Goal: Entertainment & Leisure: Consume media (video, audio)

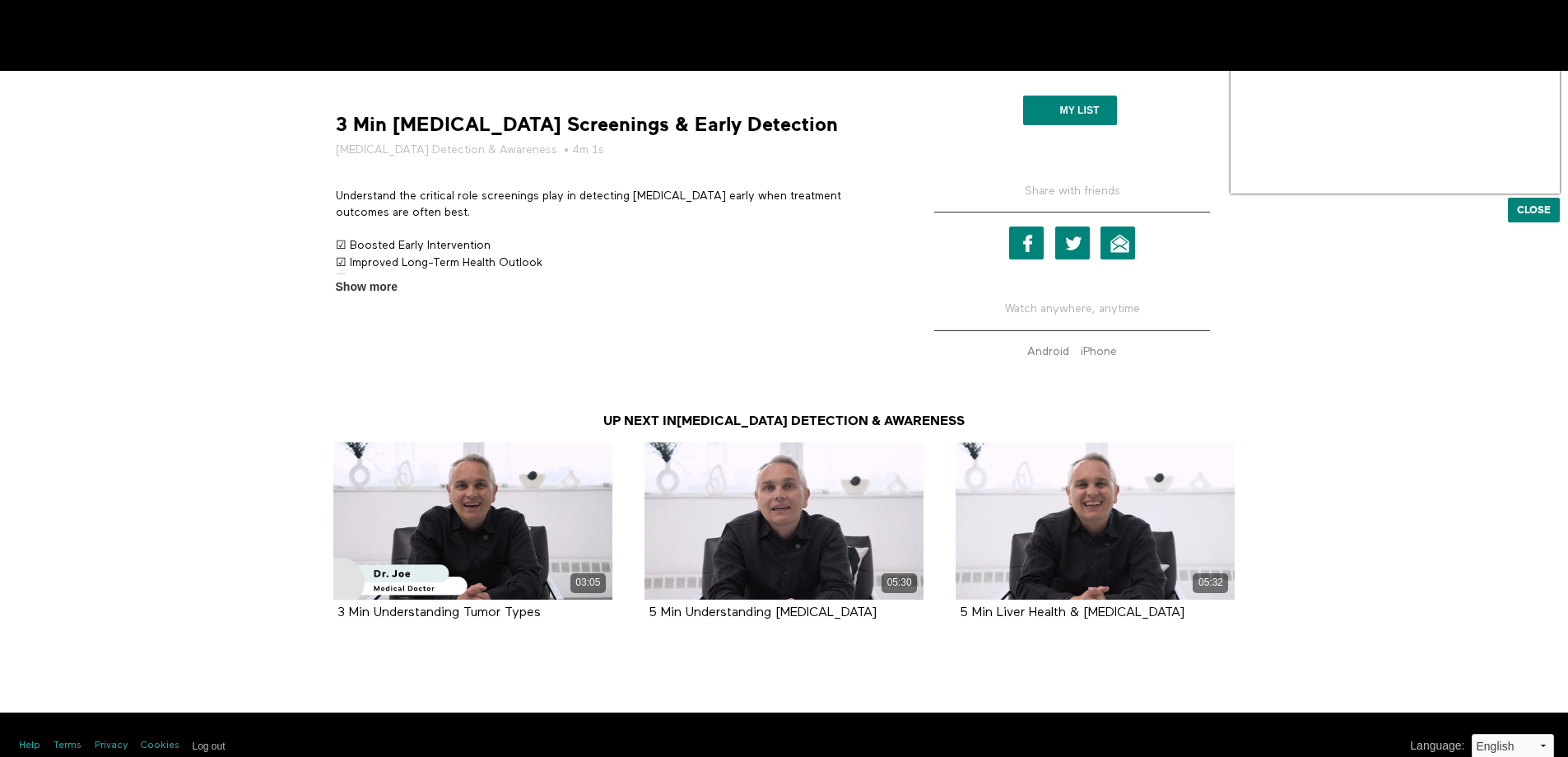
scroll to position [611, 0]
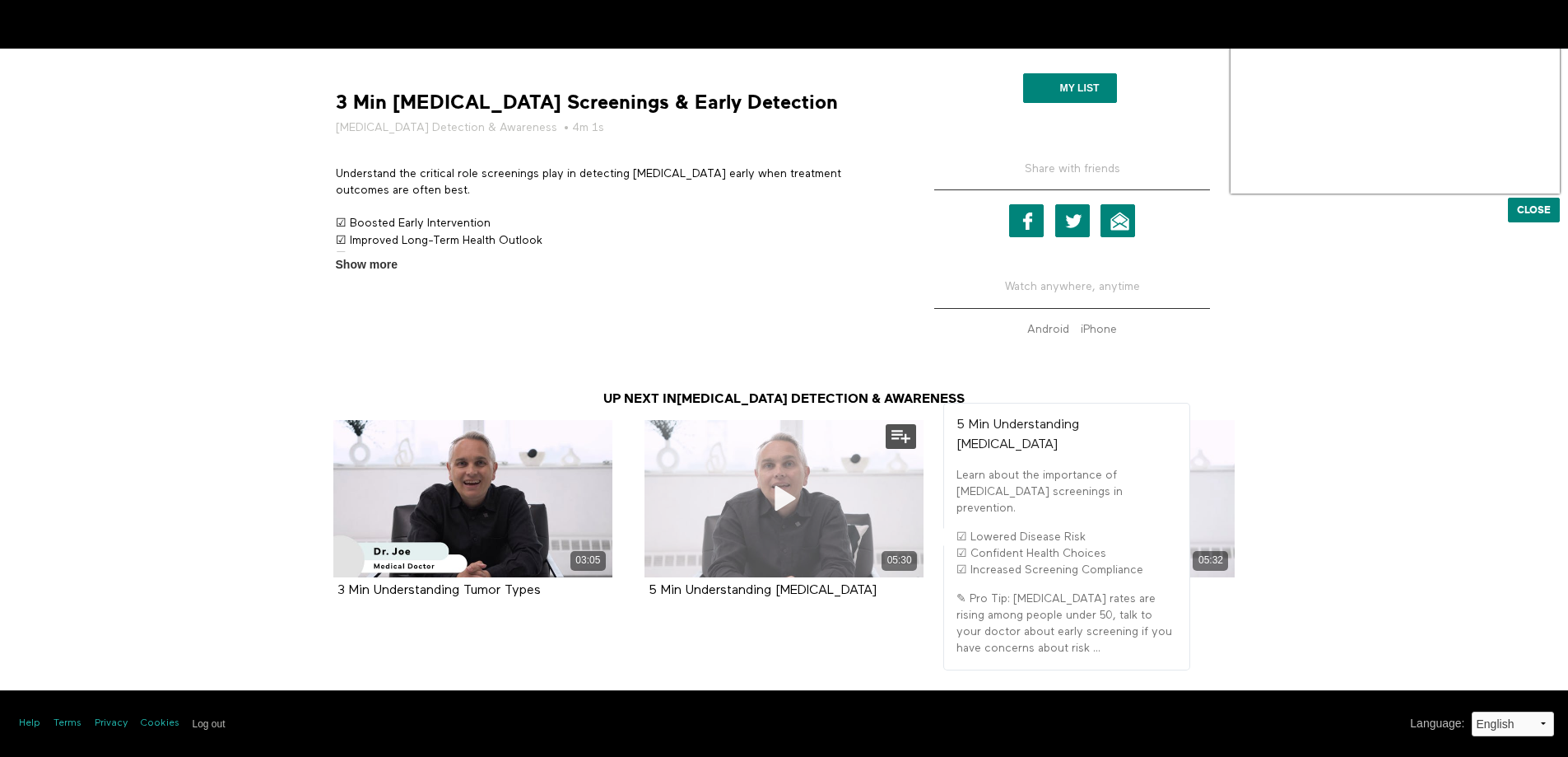
click at [782, 469] on div "05:30" at bounding box center [784, 498] width 279 height 157
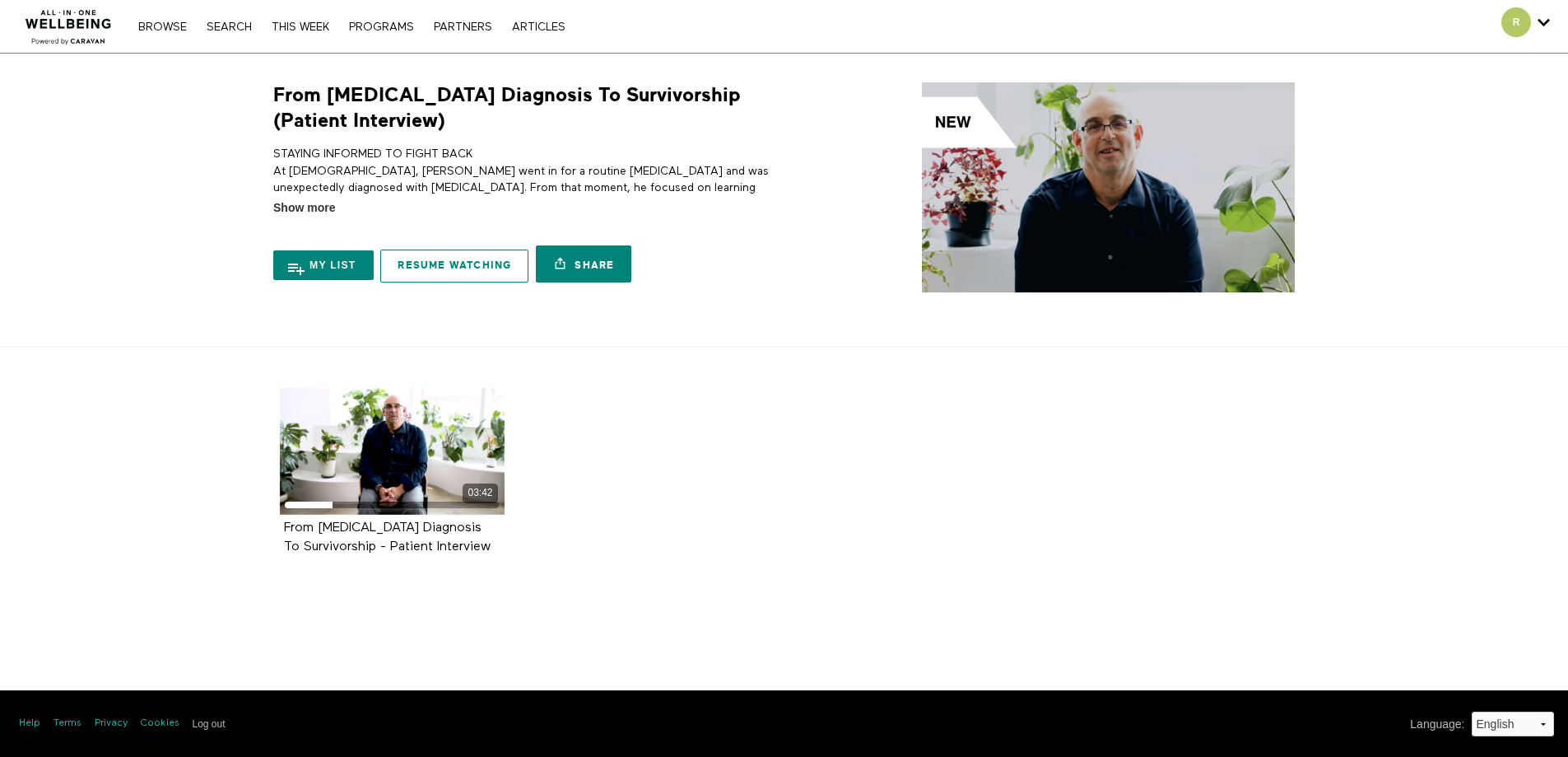
click at [466, 264] on link "Resume Watching" at bounding box center [454, 265] width 148 height 33
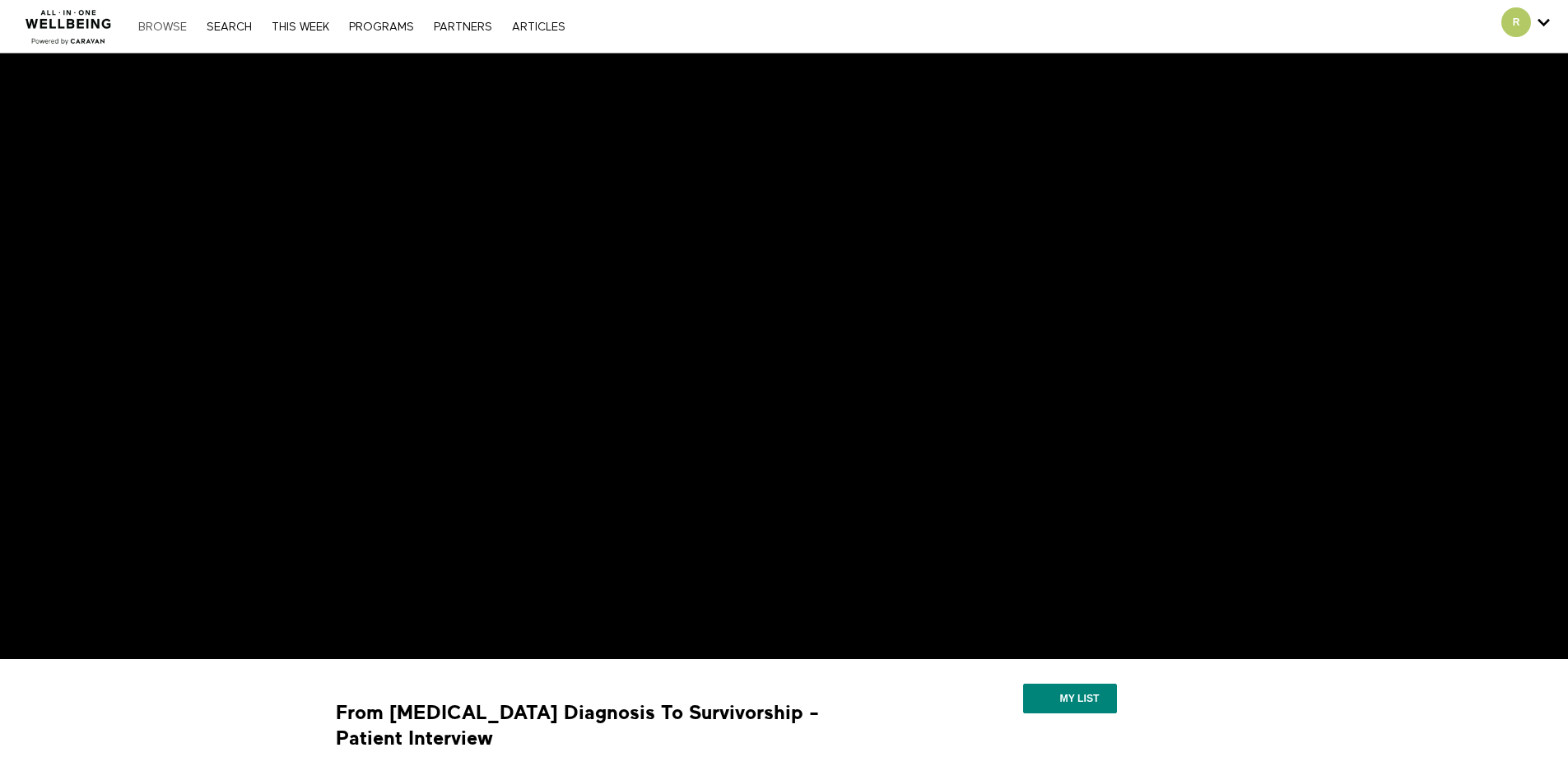
click at [171, 24] on link "Browse" at bounding box center [162, 27] width 65 height 12
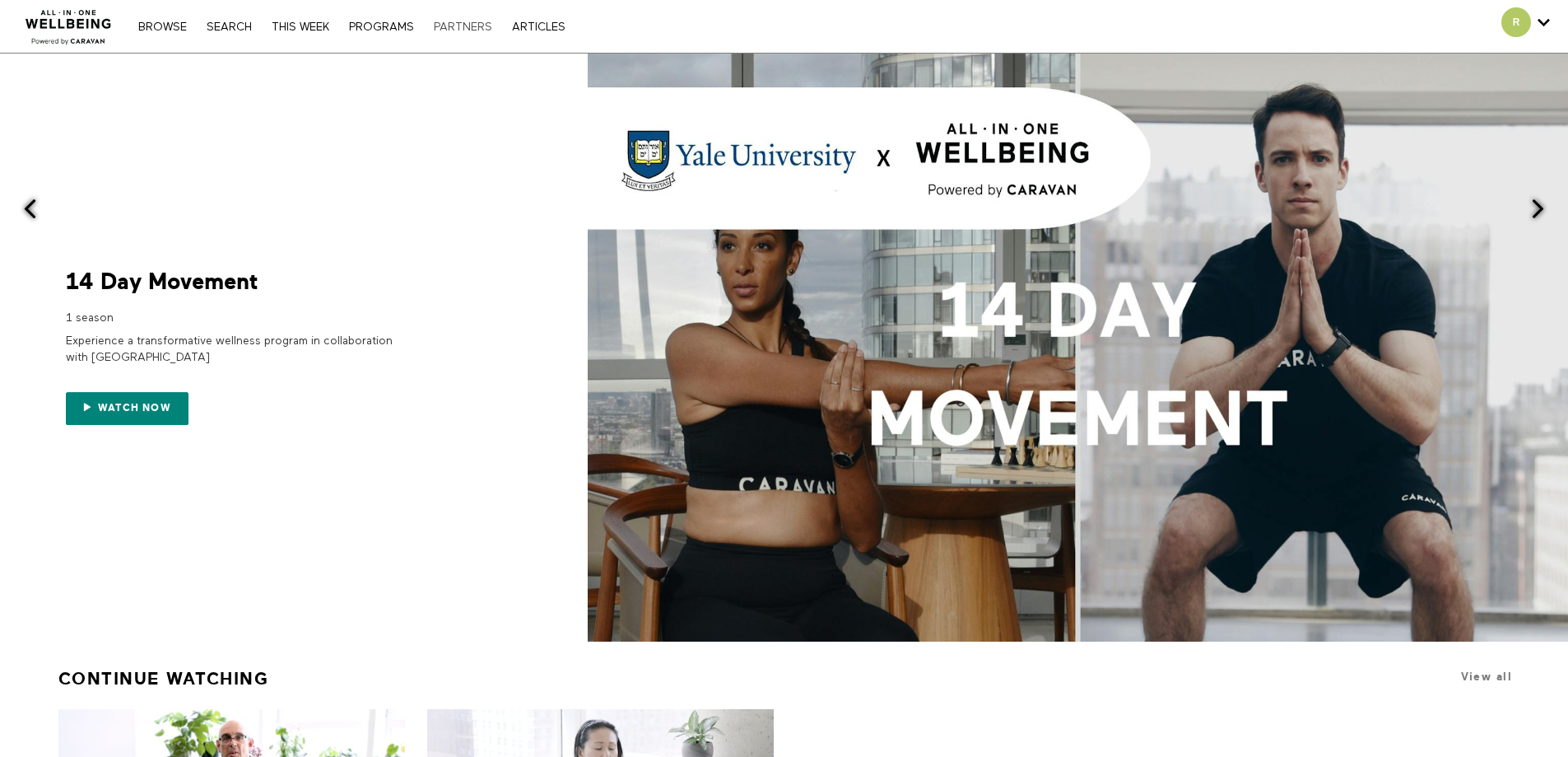
click at [467, 30] on link "PARTNERS" at bounding box center [463, 27] width 74 height 12
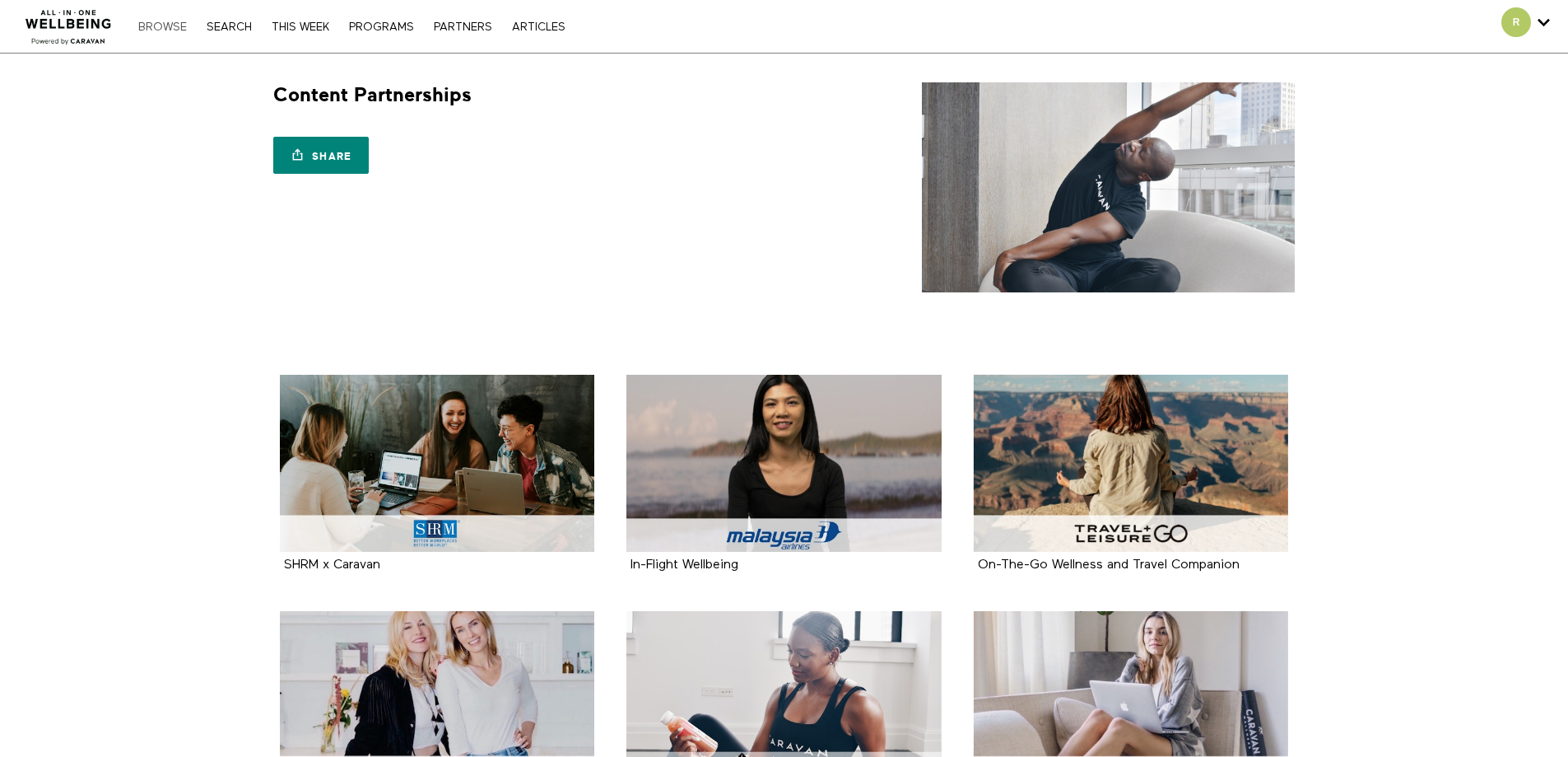
click at [176, 23] on link "Browse" at bounding box center [162, 27] width 65 height 12
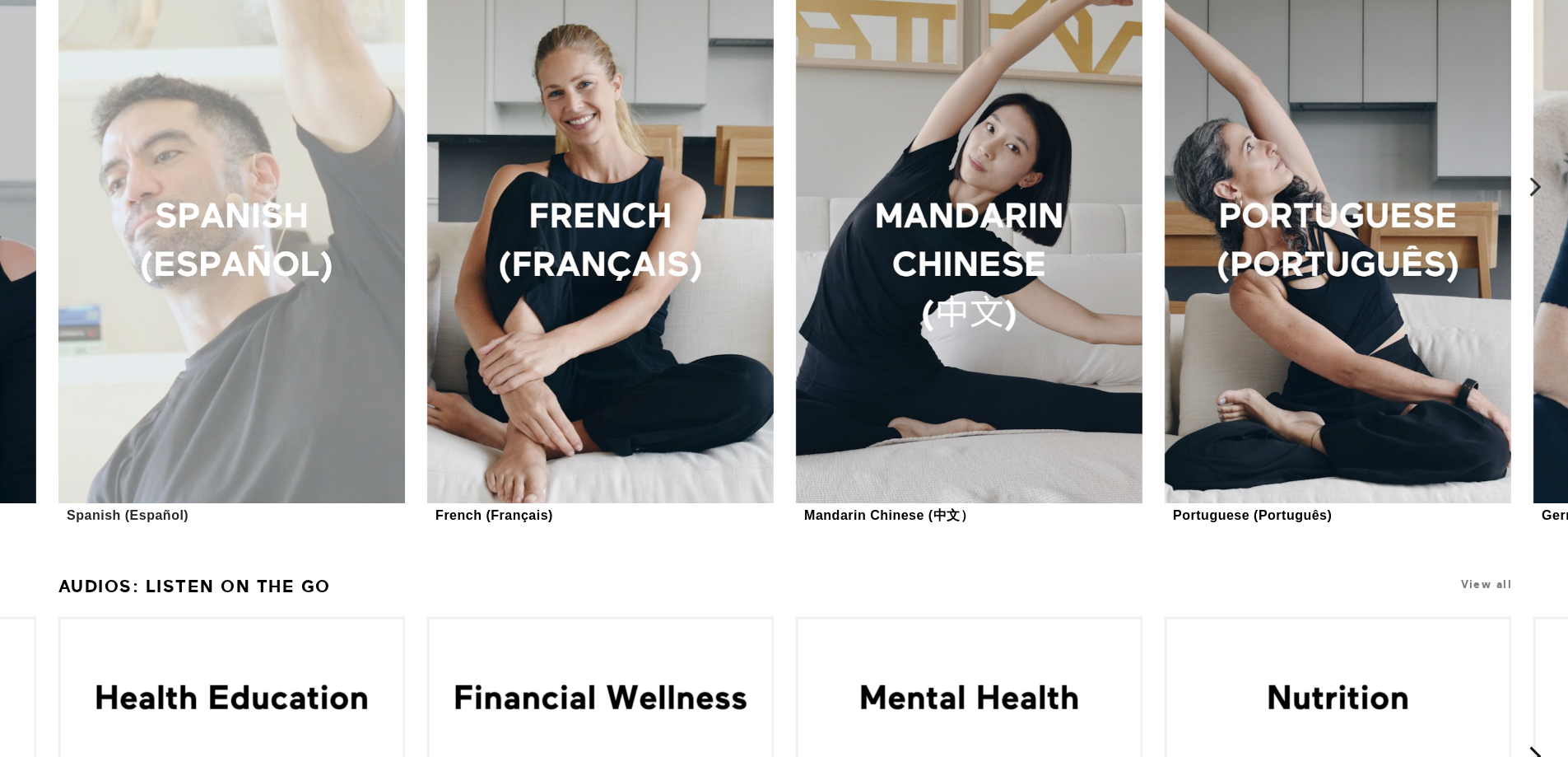
scroll to position [2138, 0]
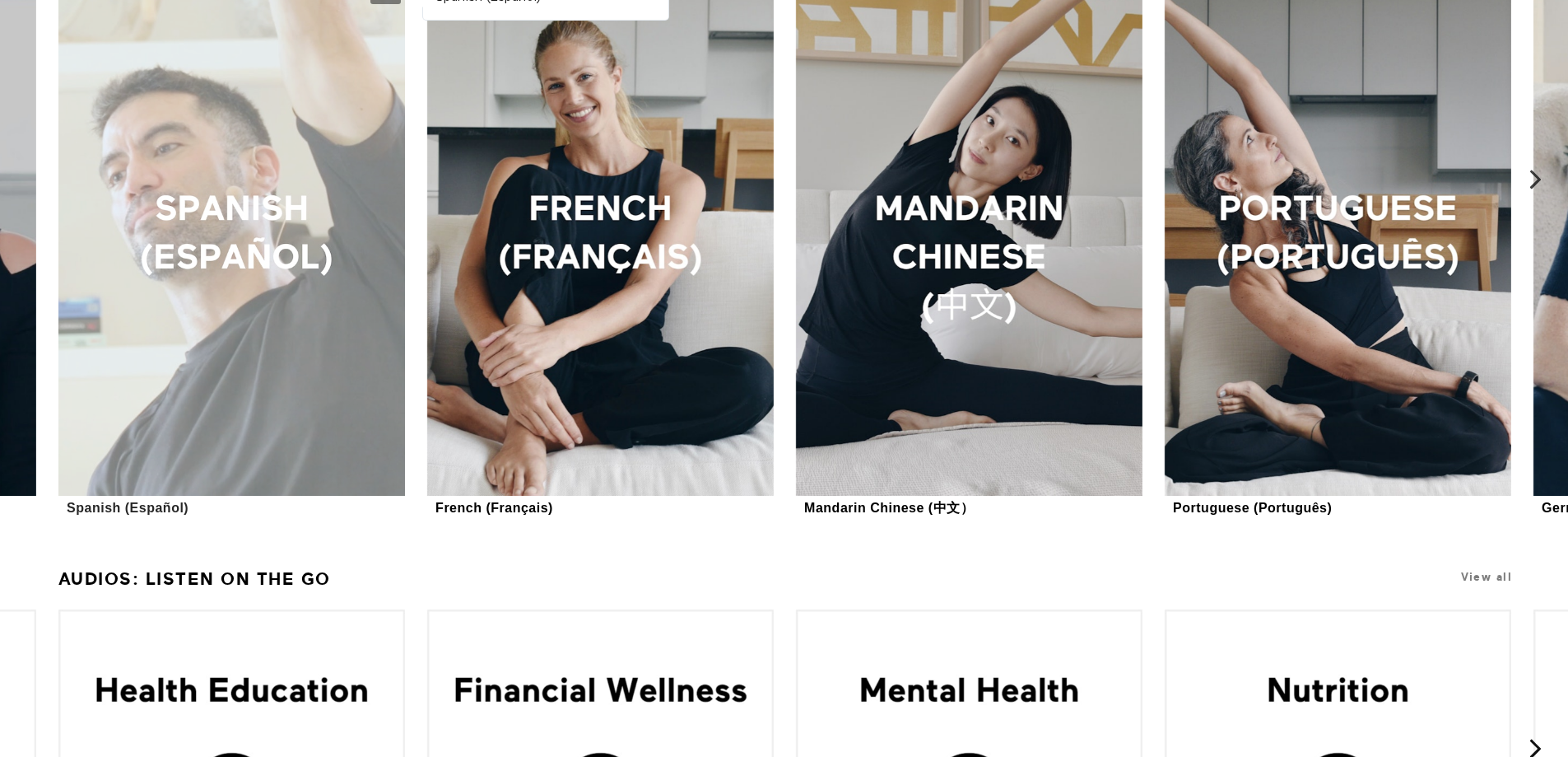
click at [123, 417] on div at bounding box center [231, 235] width 347 height 521
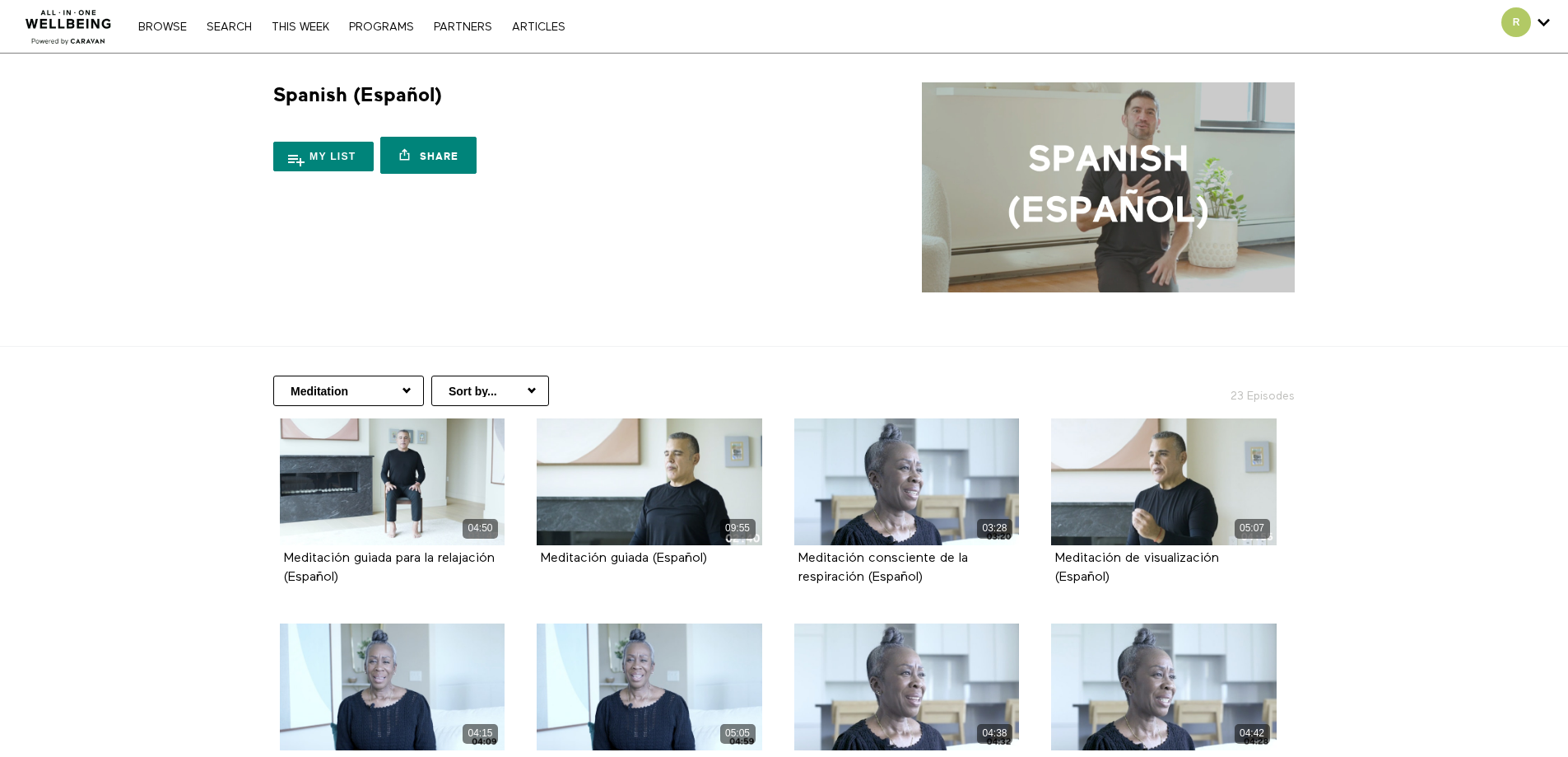
click at [383, 393] on select "Meditation Yoga All Classes Fitness Mental Health Nutrition Health Education Fi…" at bounding box center [349, 390] width 151 height 30
click at [521, 381] on select "Sort by... Alphabetical Release date" at bounding box center [490, 390] width 118 height 30
